Goal: Transaction & Acquisition: Purchase product/service

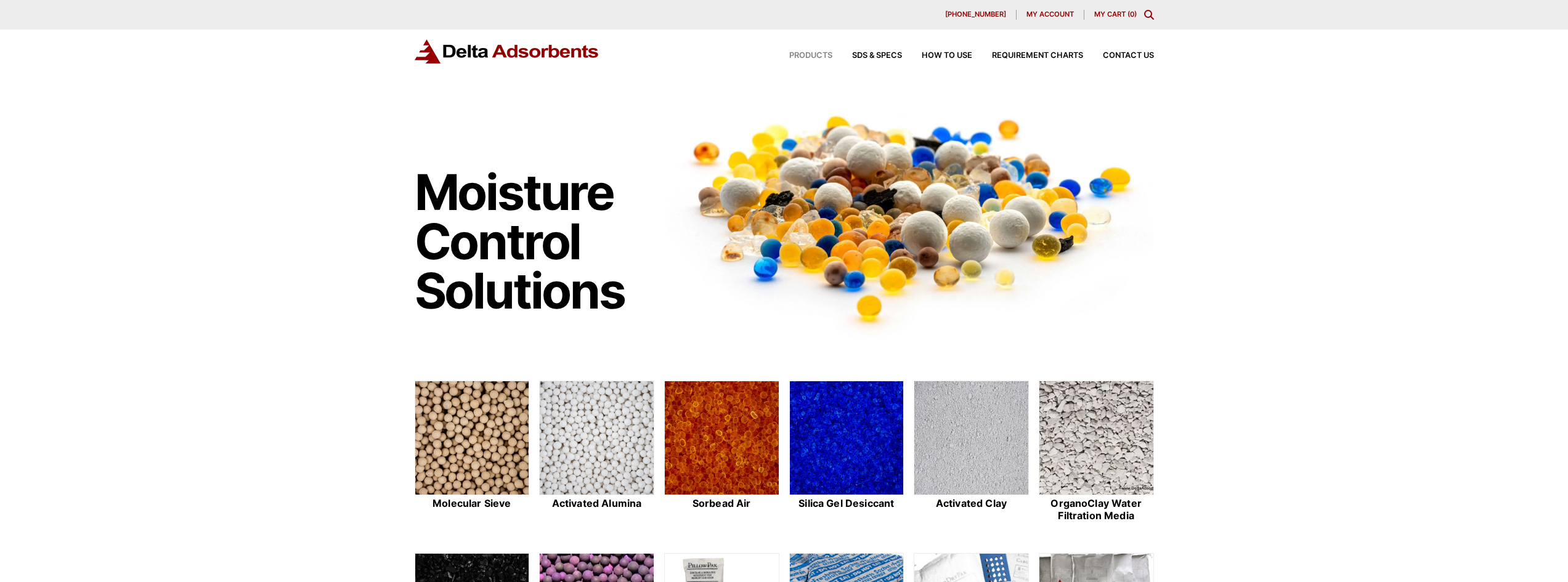
click at [799, 55] on span "Products" at bounding box center [811, 55] width 43 height 8
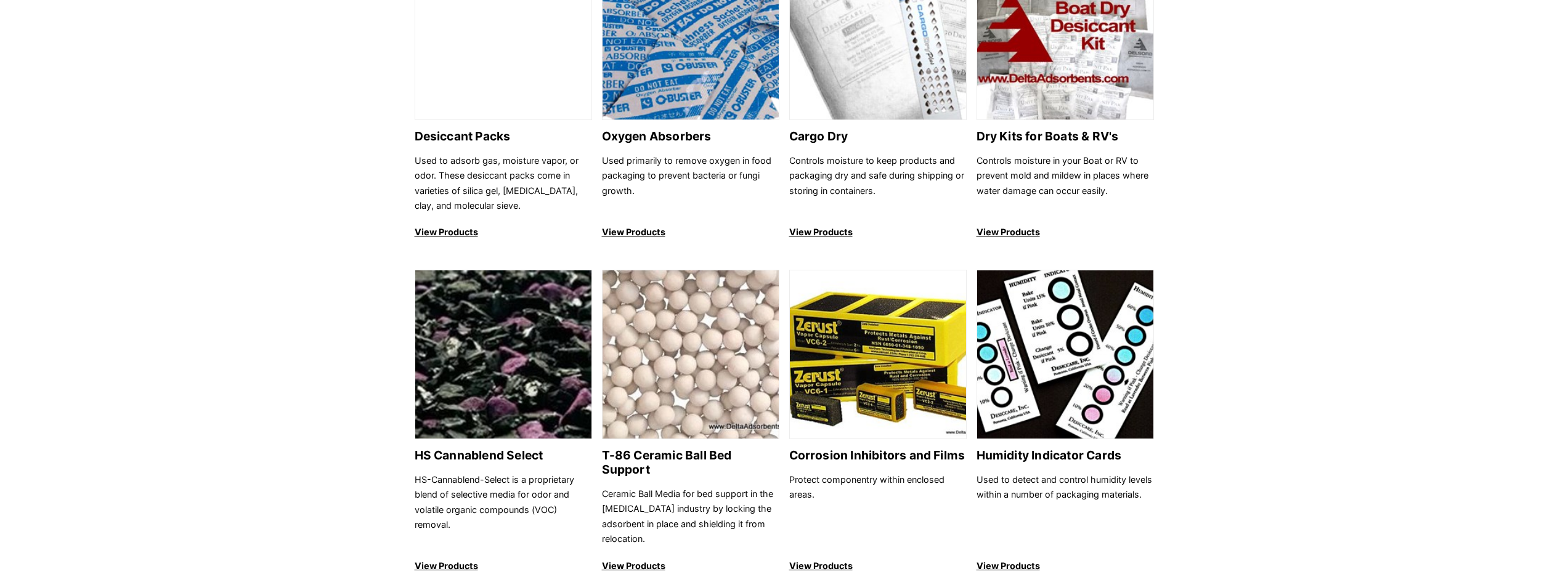
scroll to position [862, 0]
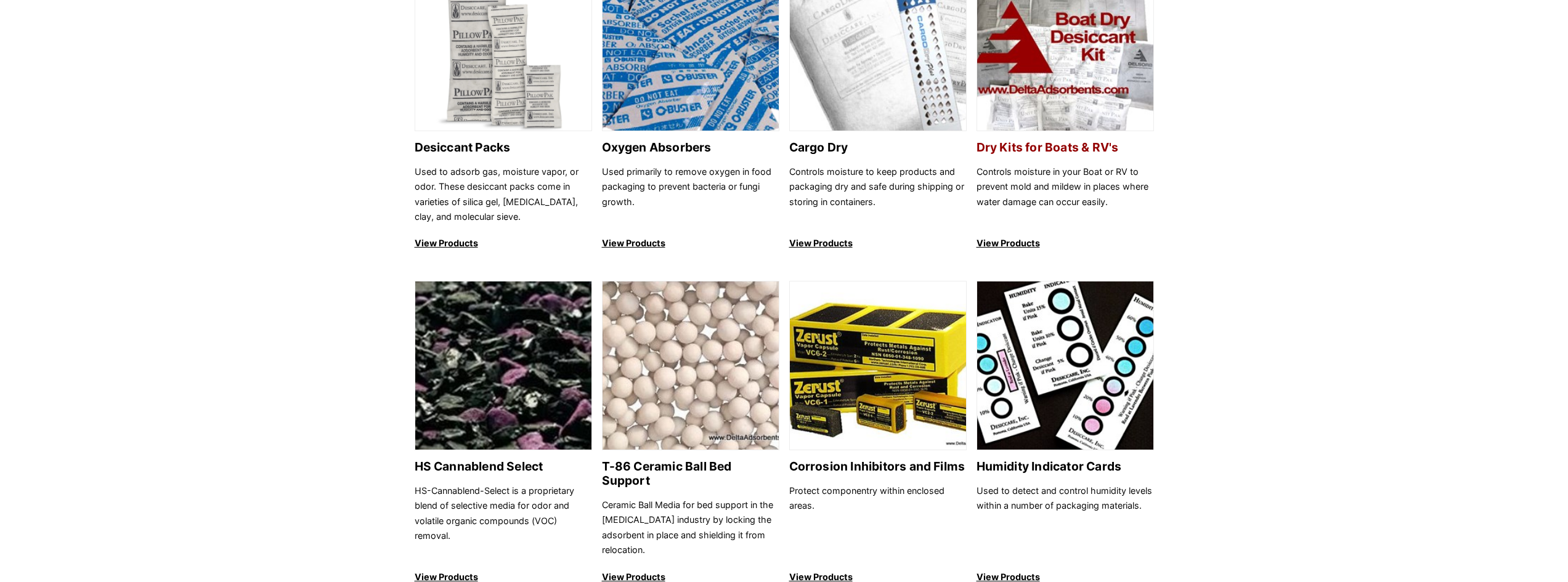
click at [1055, 77] on img at bounding box center [1064, 47] width 176 height 170
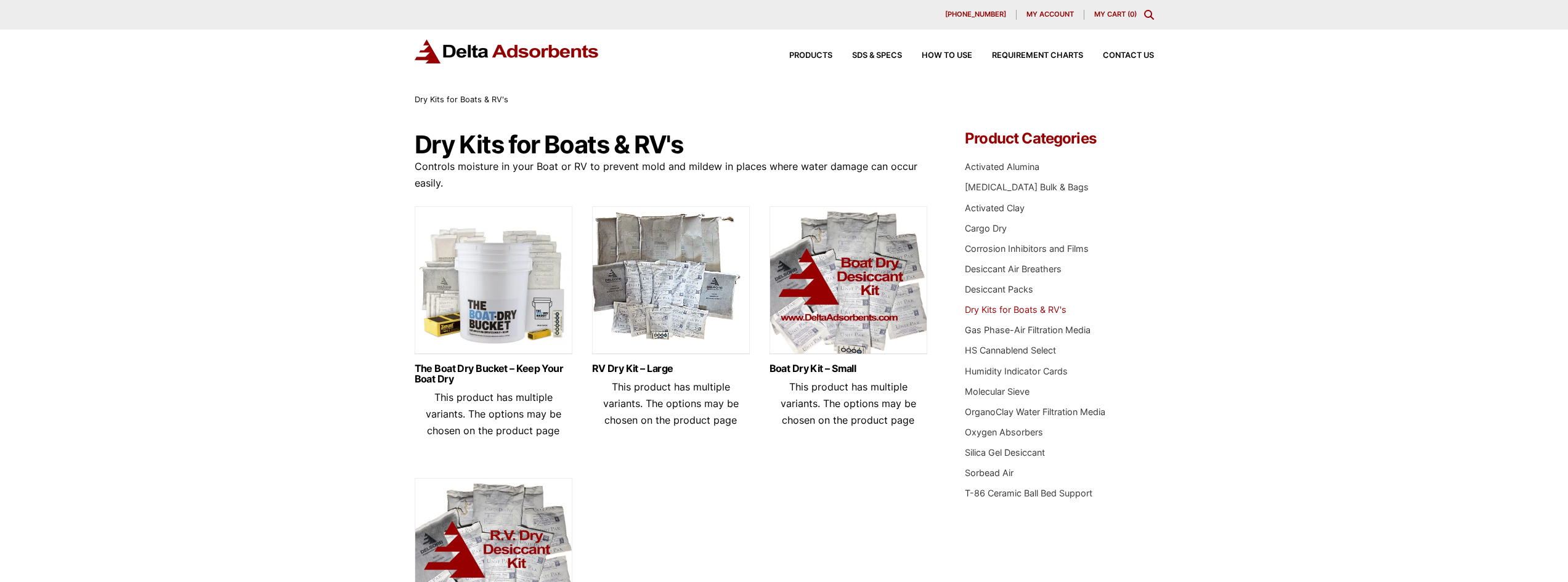
click at [498, 295] on img at bounding box center [493, 283] width 158 height 154
click at [838, 291] on img at bounding box center [848, 283] width 158 height 154
click at [545, 321] on img at bounding box center [493, 283] width 158 height 154
click at [851, 282] on img at bounding box center [848, 283] width 158 height 154
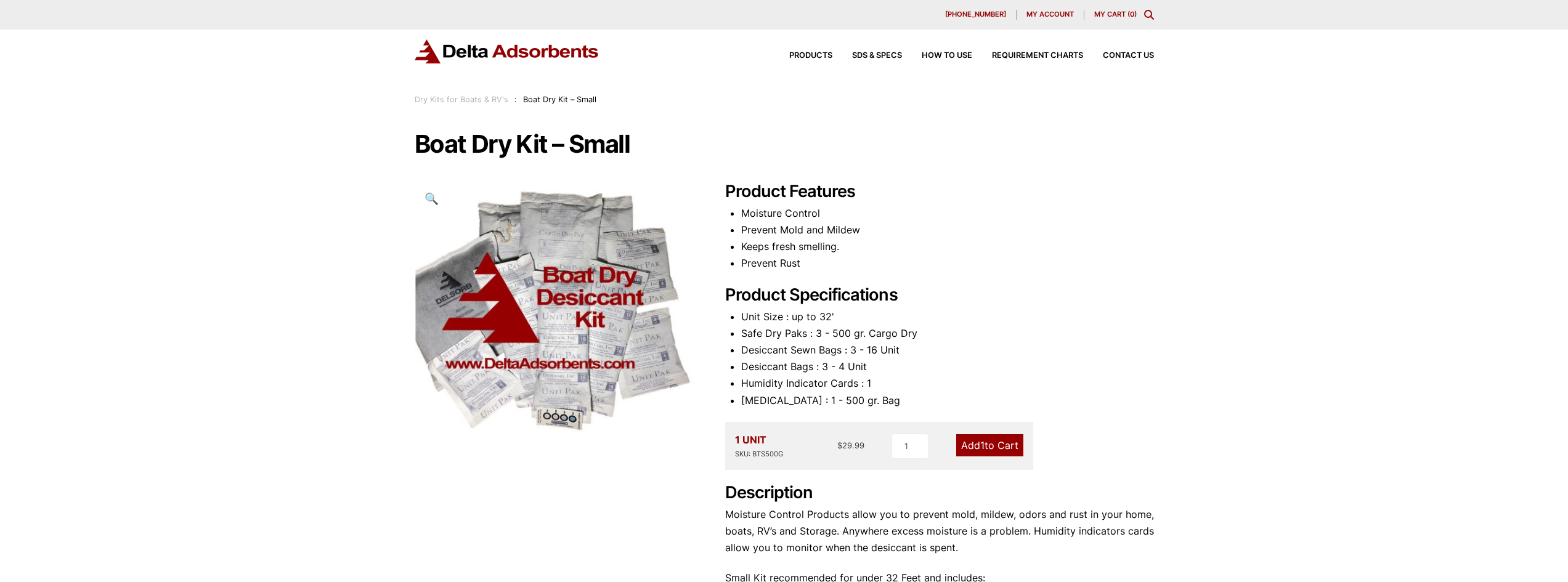
click at [975, 439] on link "Add 1 to Cart" at bounding box center [990, 445] width 67 height 22
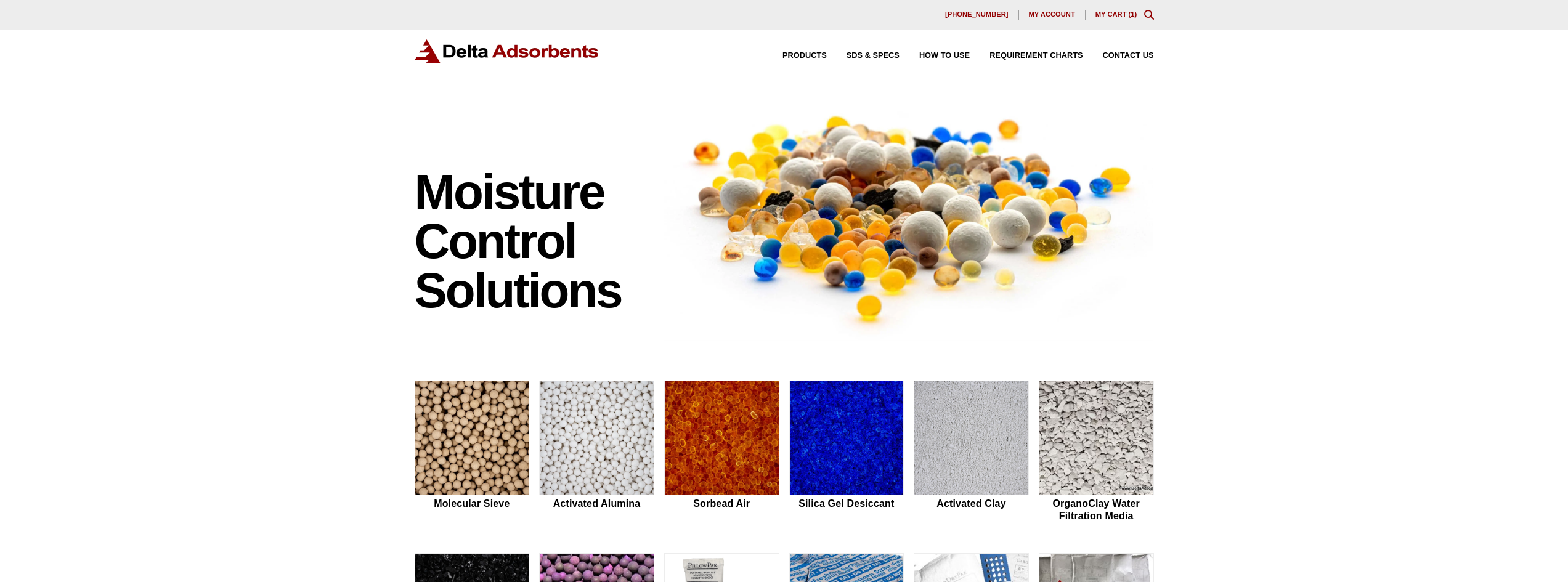
click at [1111, 22] on div "630-980-5205 My account My Cart ( 1 )" at bounding box center [784, 15] width 1568 height 30
click at [1115, 12] on link "My Cart ( 1 )" at bounding box center [1116, 14] width 42 height 7
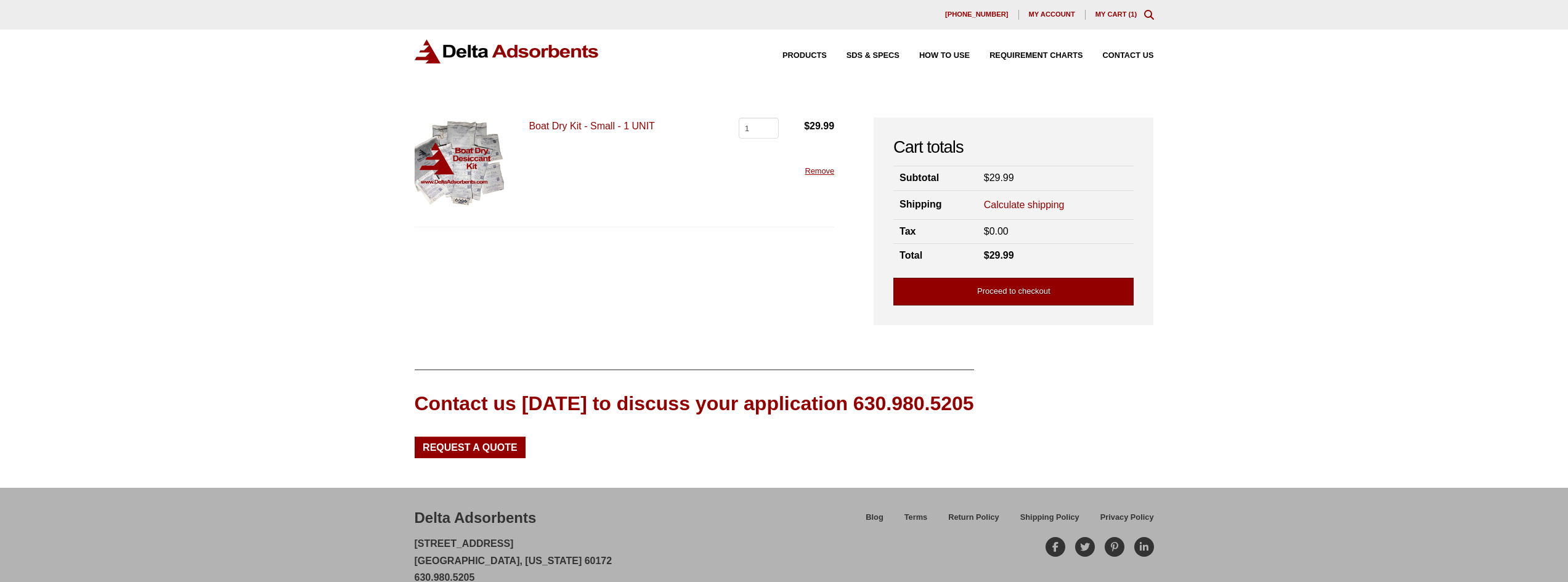
click at [1026, 288] on link "Proceed to checkout" at bounding box center [1014, 291] width 241 height 28
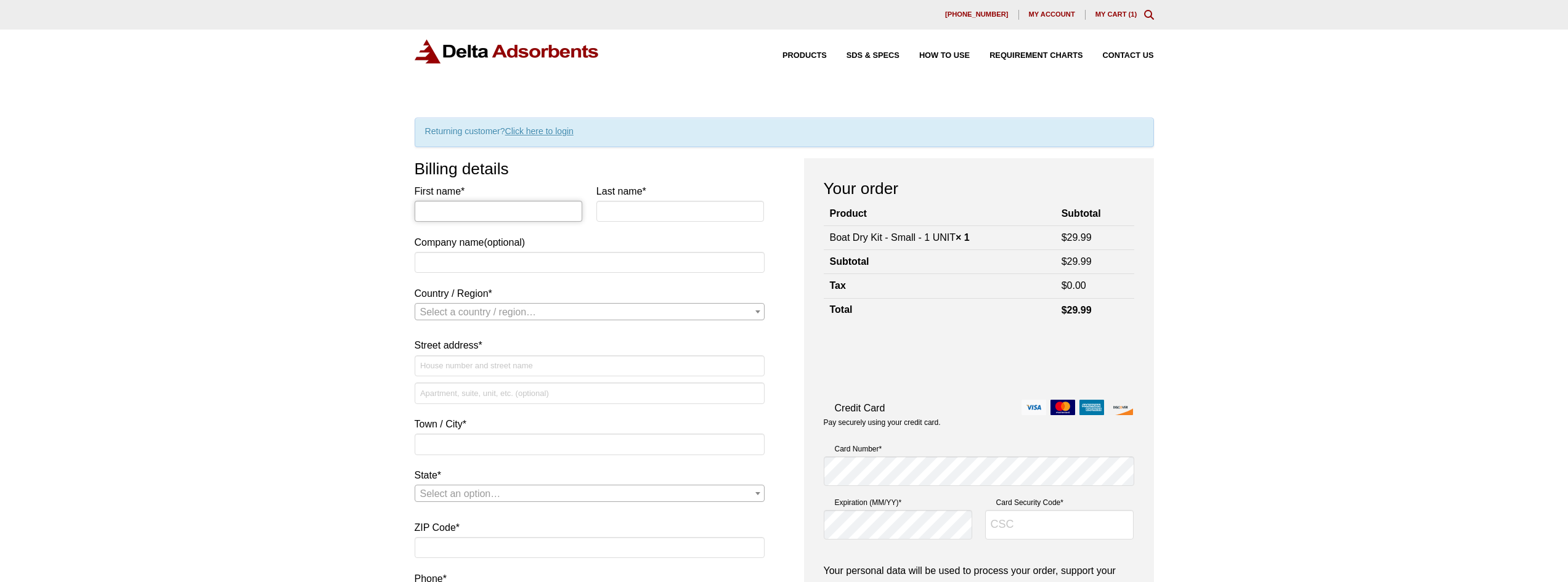
click at [461, 219] on input "First name *" at bounding box center [499, 211] width 168 height 21
type input "Dan"
type input "Carl"
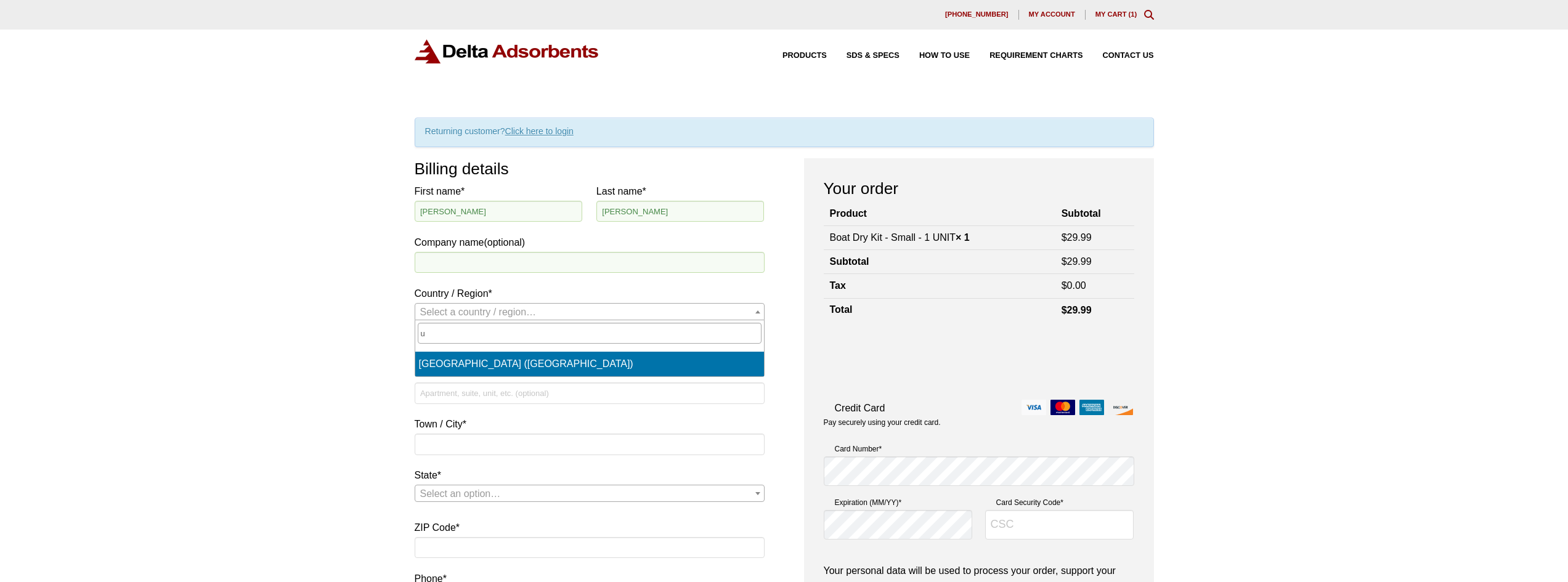
select select "US"
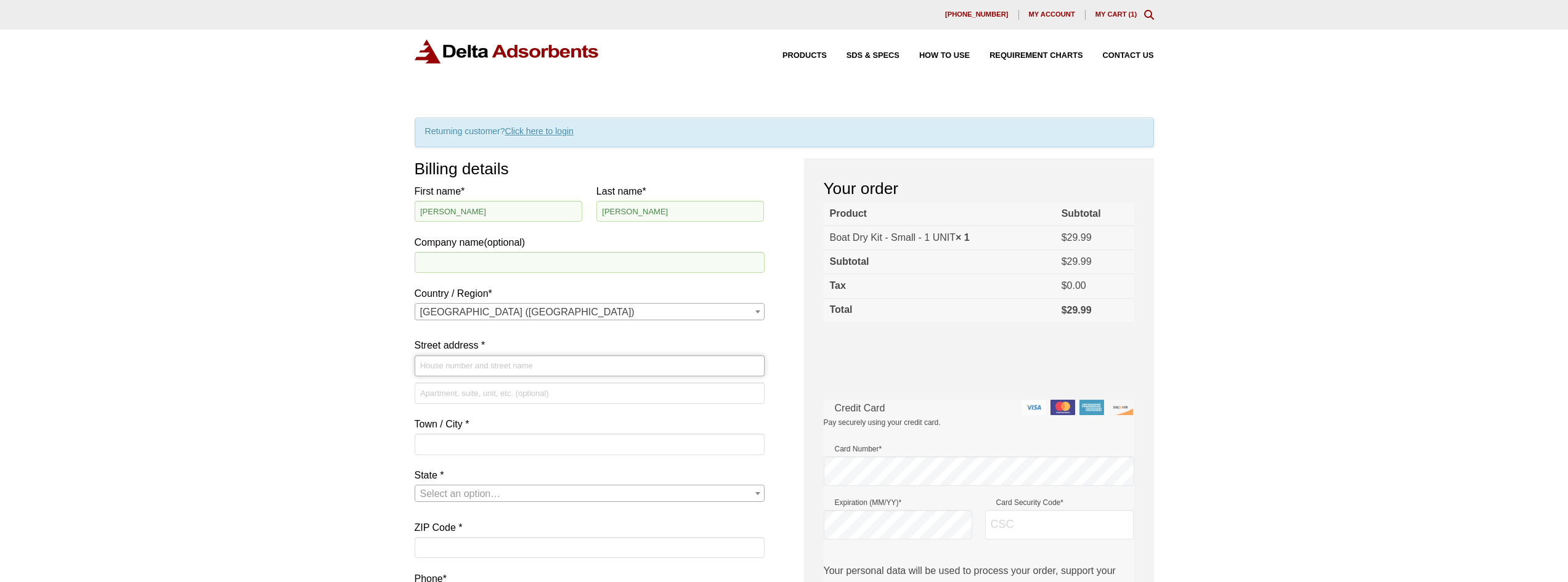
click at [487, 370] on input "Street address *" at bounding box center [589, 365] width 350 height 21
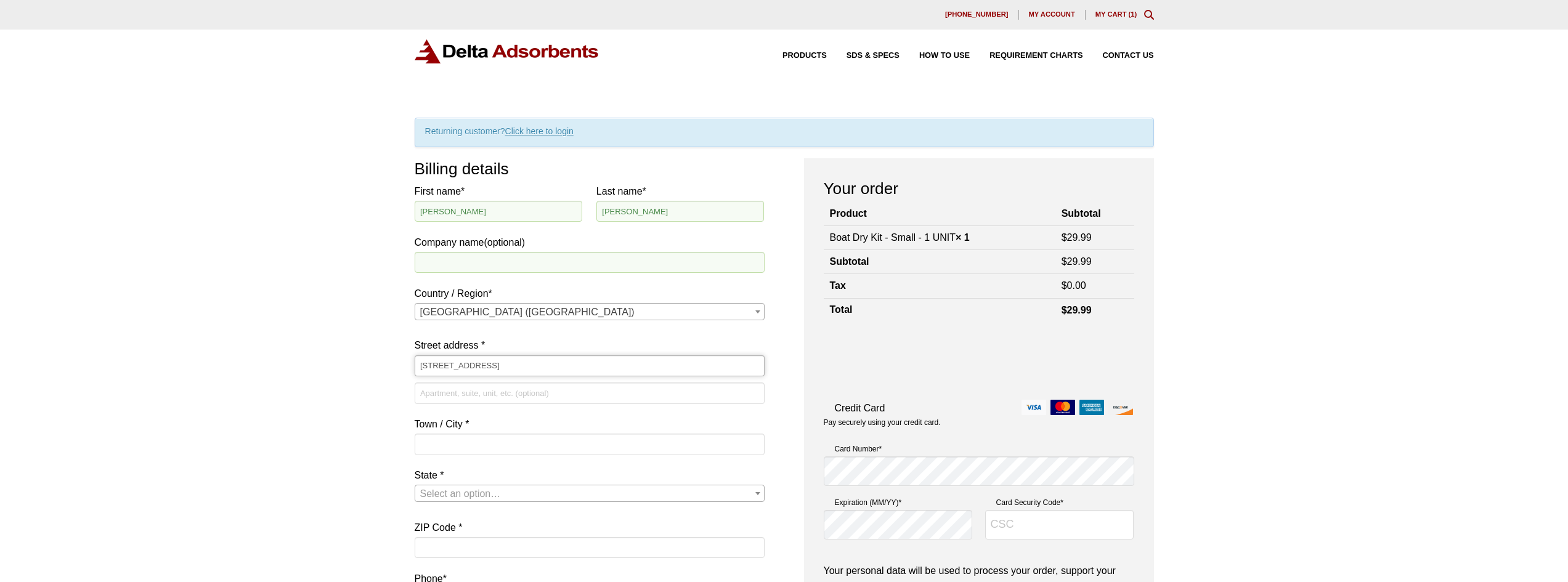
type input "[STREET_ADDRESS]"
type input "Anoka"
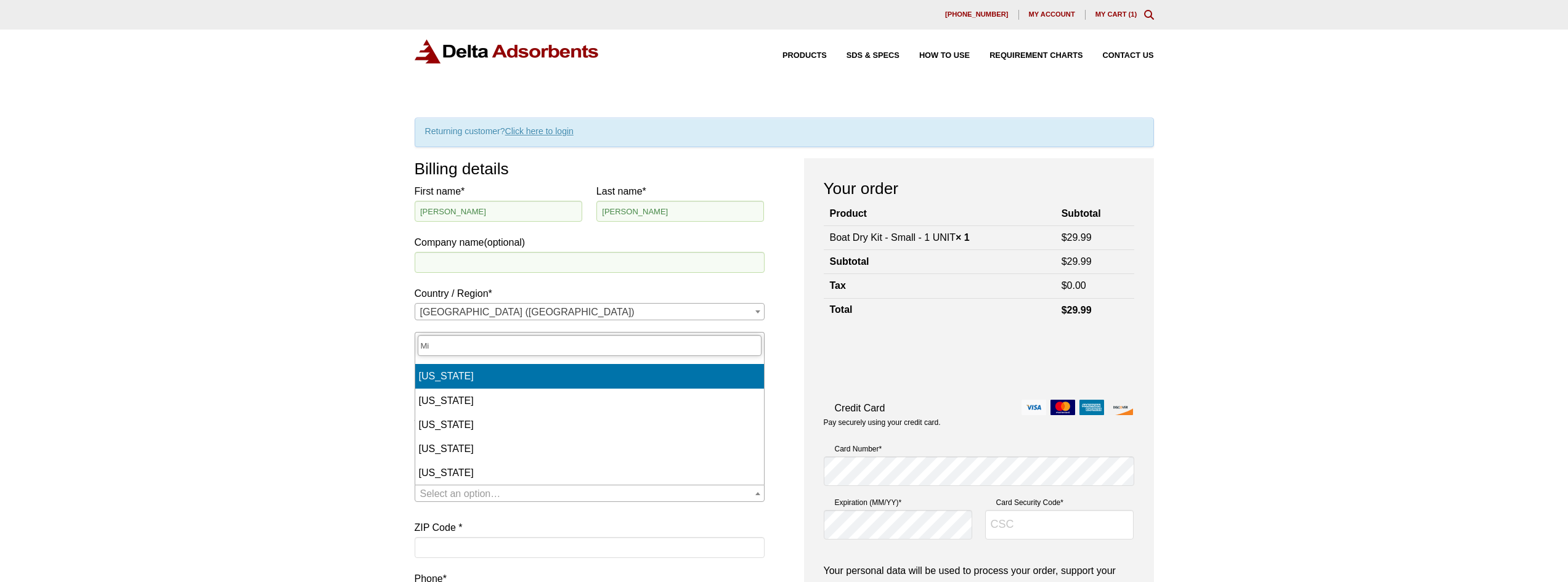
type input "Mi"
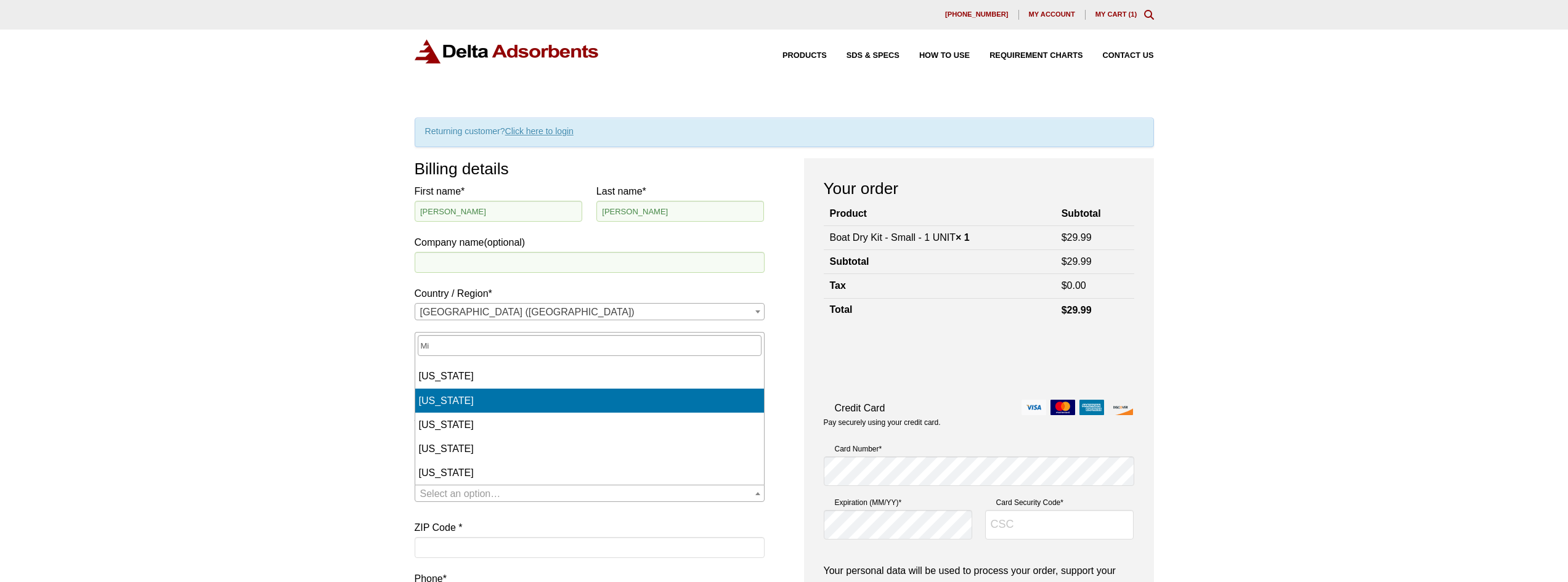
select select "MN"
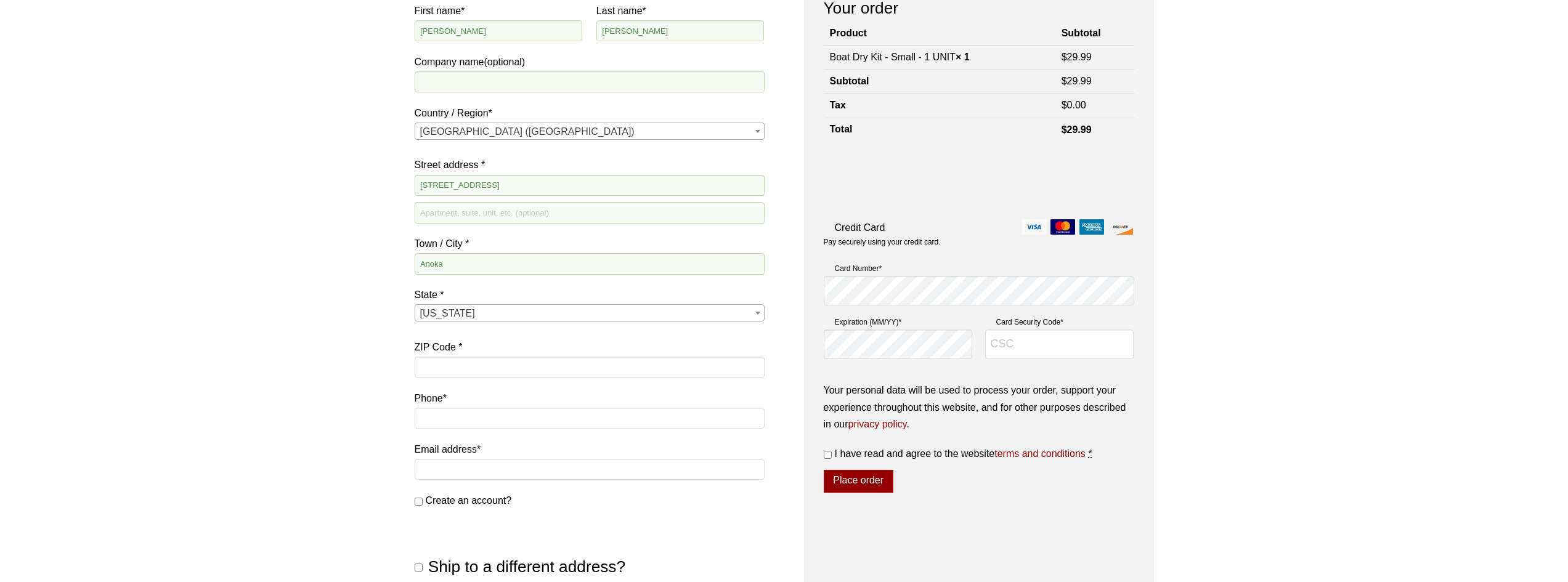
scroll to position [184, 0]
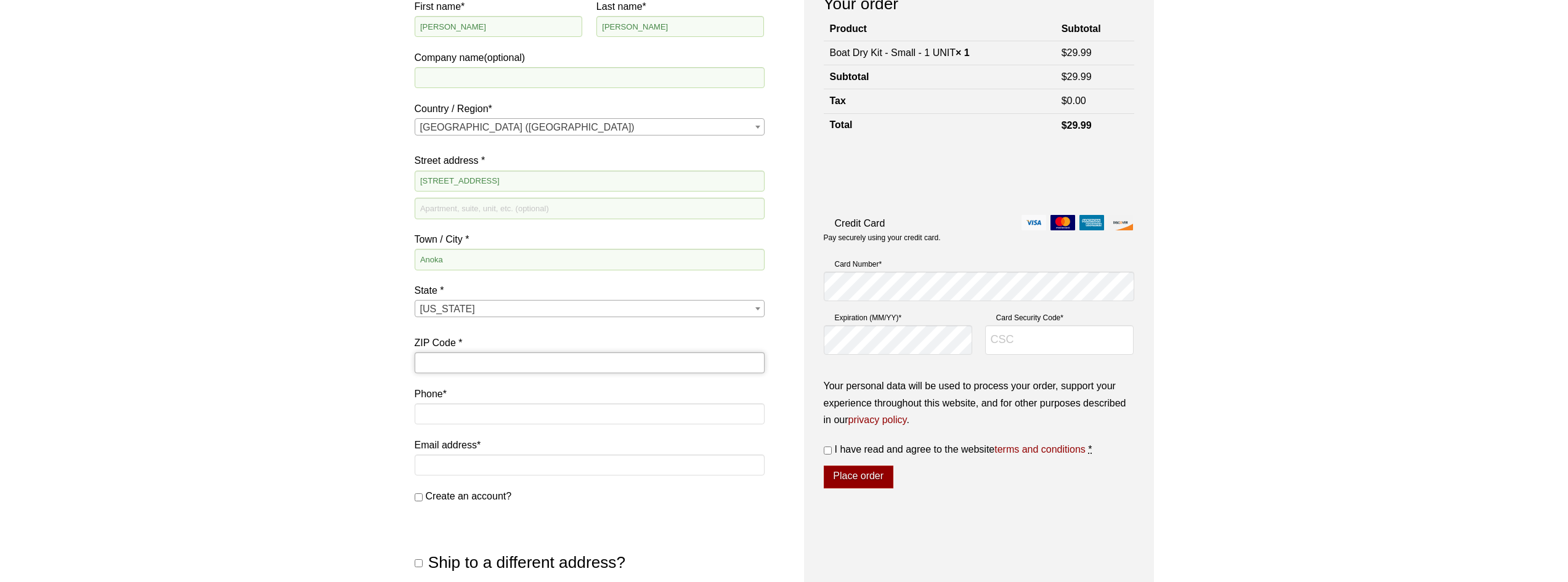
click at [434, 361] on input "ZIP Code *" at bounding box center [589, 362] width 350 height 21
type input "55303"
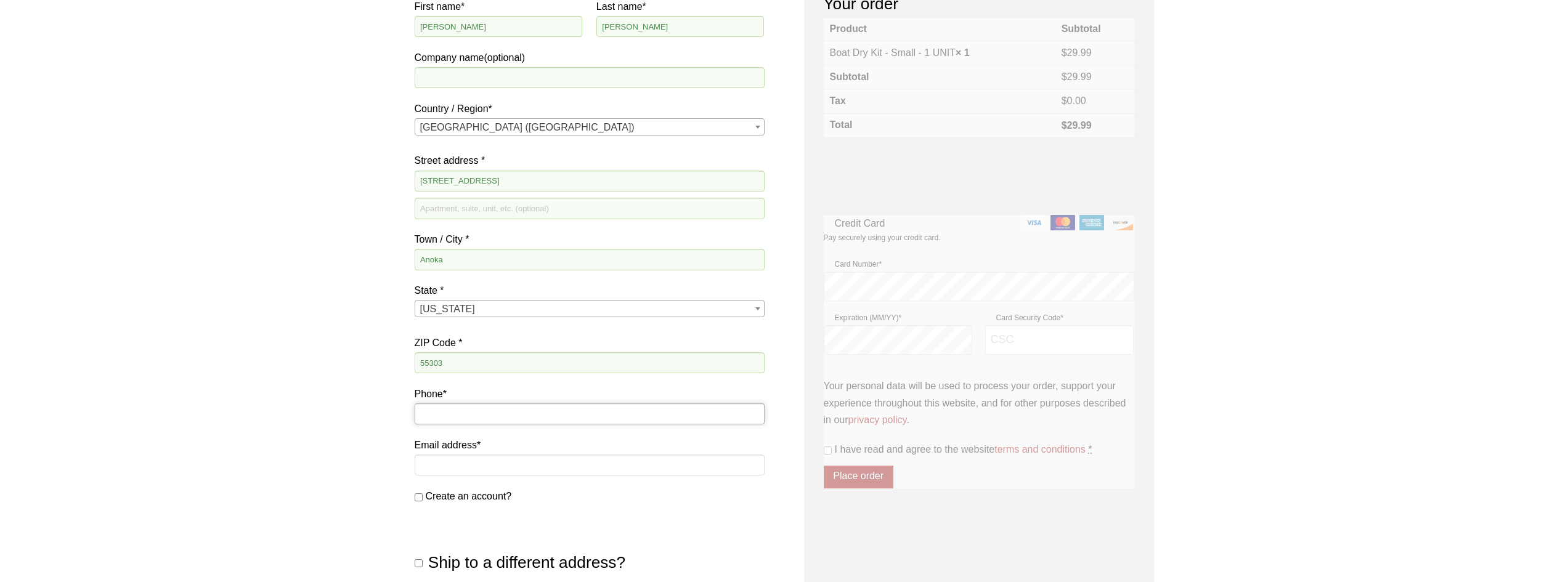
click at [424, 411] on input "Phone *" at bounding box center [589, 414] width 350 height 21
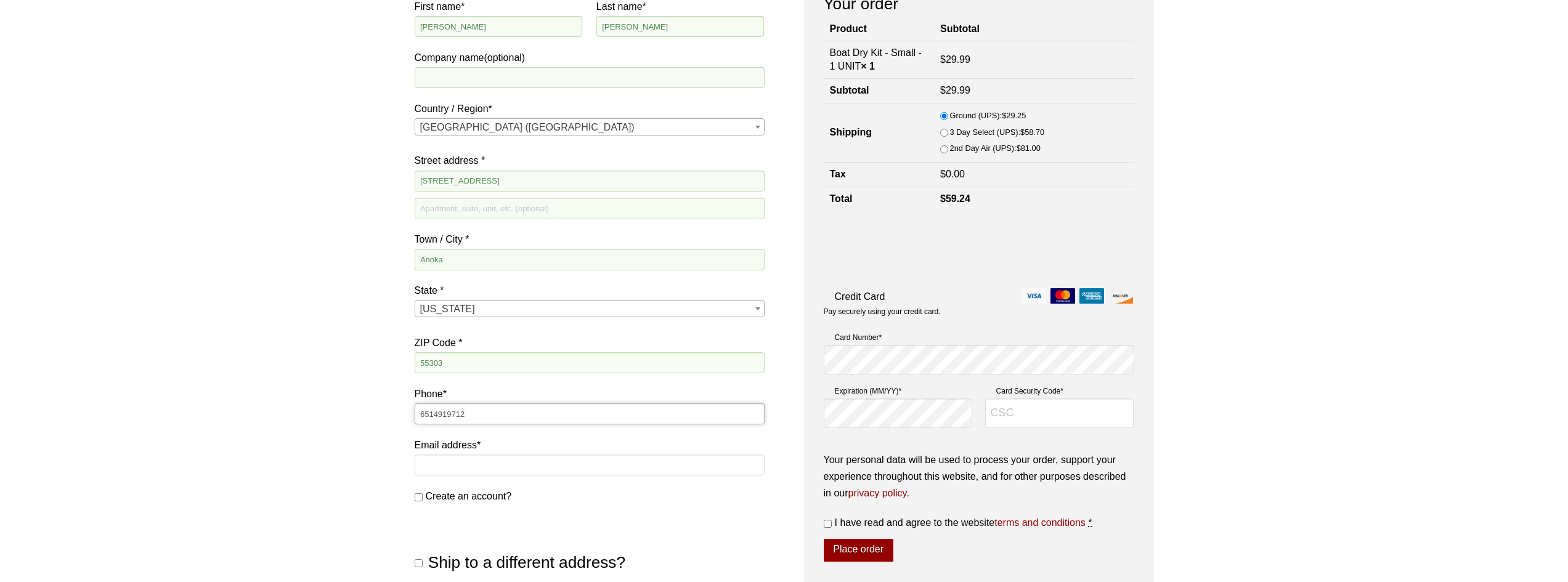
type input "6514919712"
click at [479, 462] on input "Email address *" at bounding box center [589, 465] width 350 height 21
type input "[EMAIL_ADDRESS][DOMAIN_NAME]"
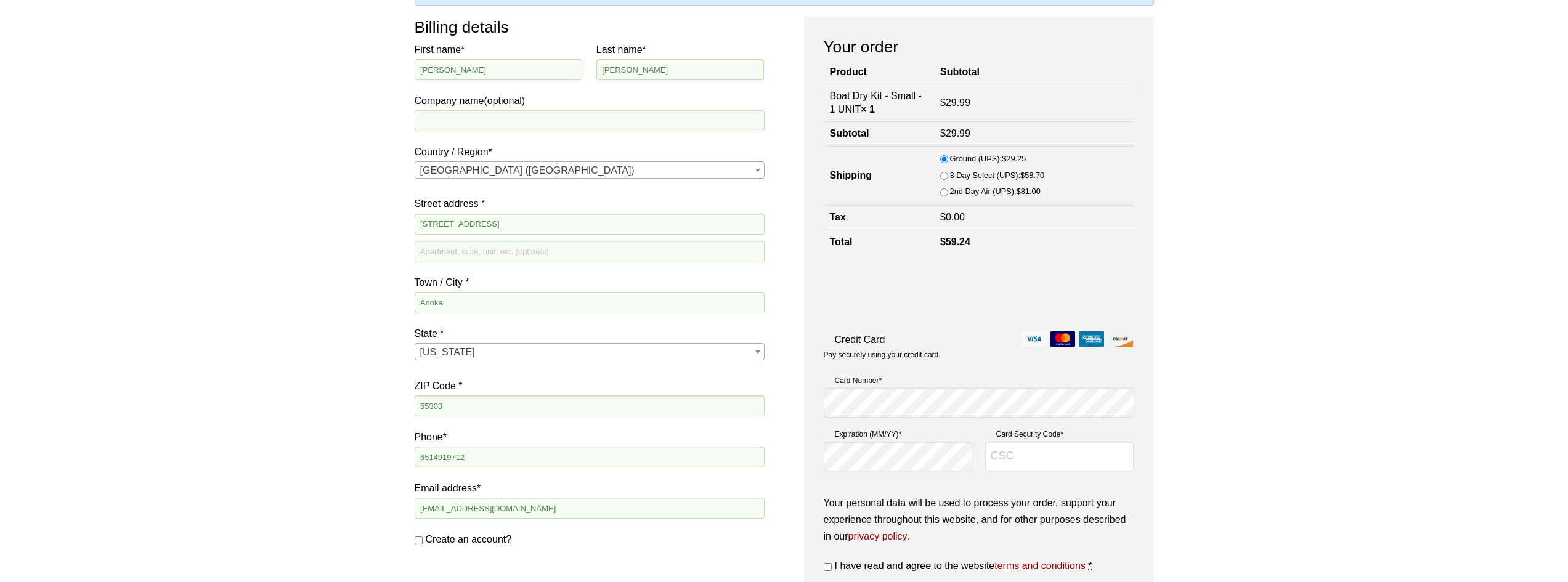
scroll to position [124, 0]
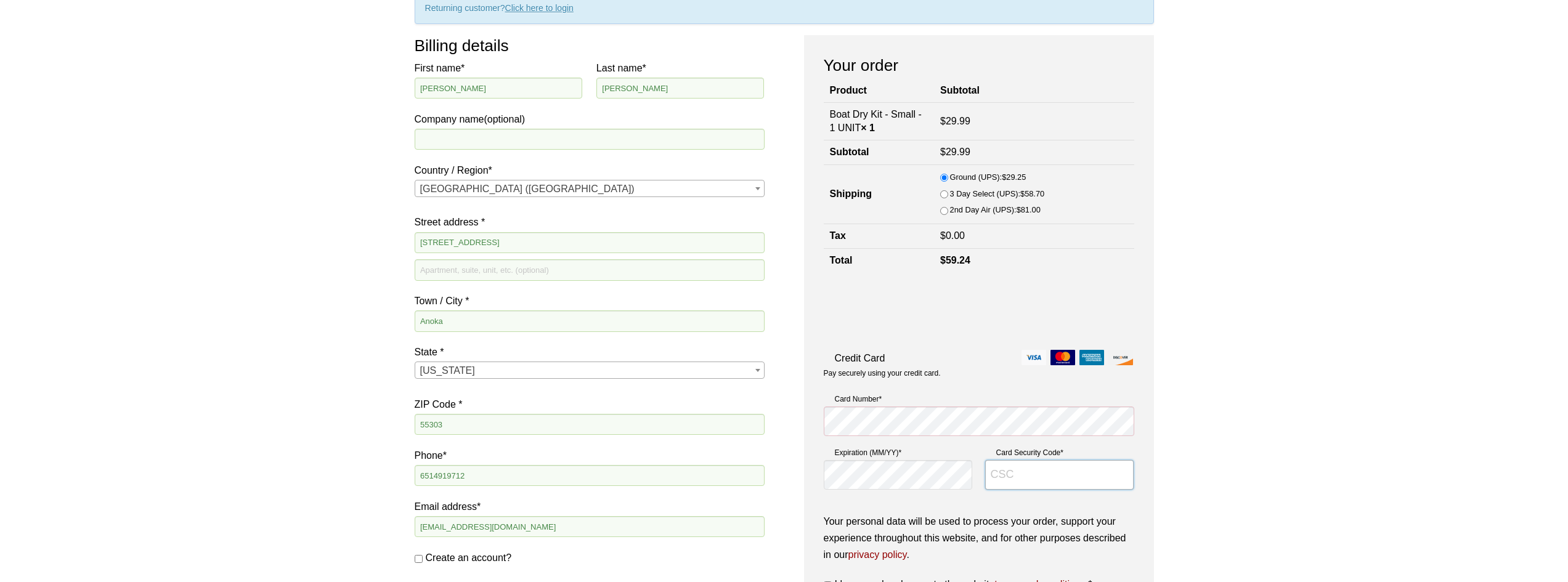
type input "784"
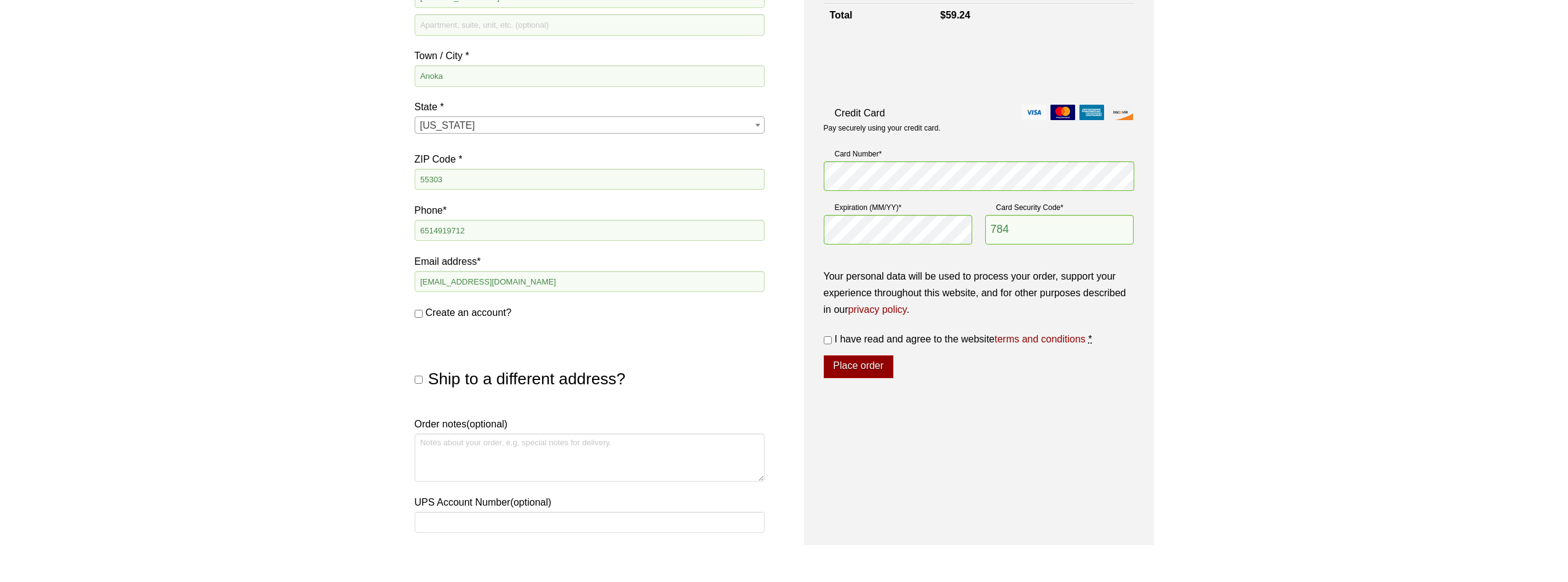
scroll to position [370, 0]
click at [830, 339] on input "I have read and agree to the website terms and conditions *" at bounding box center [827, 339] width 8 height 8
checkbox input "true"
click at [846, 367] on button "Place order" at bounding box center [858, 365] width 69 height 23
